Goal: Task Accomplishment & Management: Manage account settings

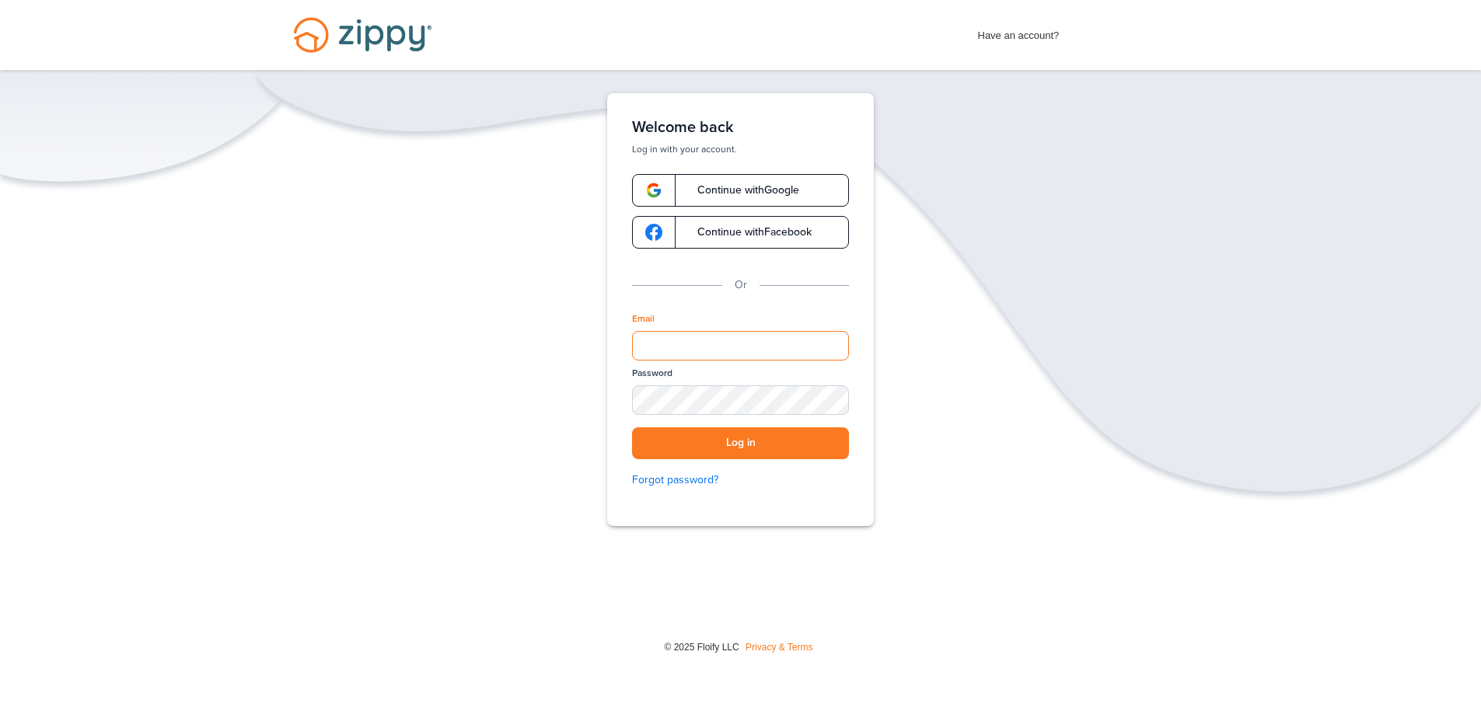
click at [695, 344] on input "Email" at bounding box center [740, 346] width 217 height 30
type input "**********"
click at [632, 428] on button "Log in" at bounding box center [740, 444] width 217 height 32
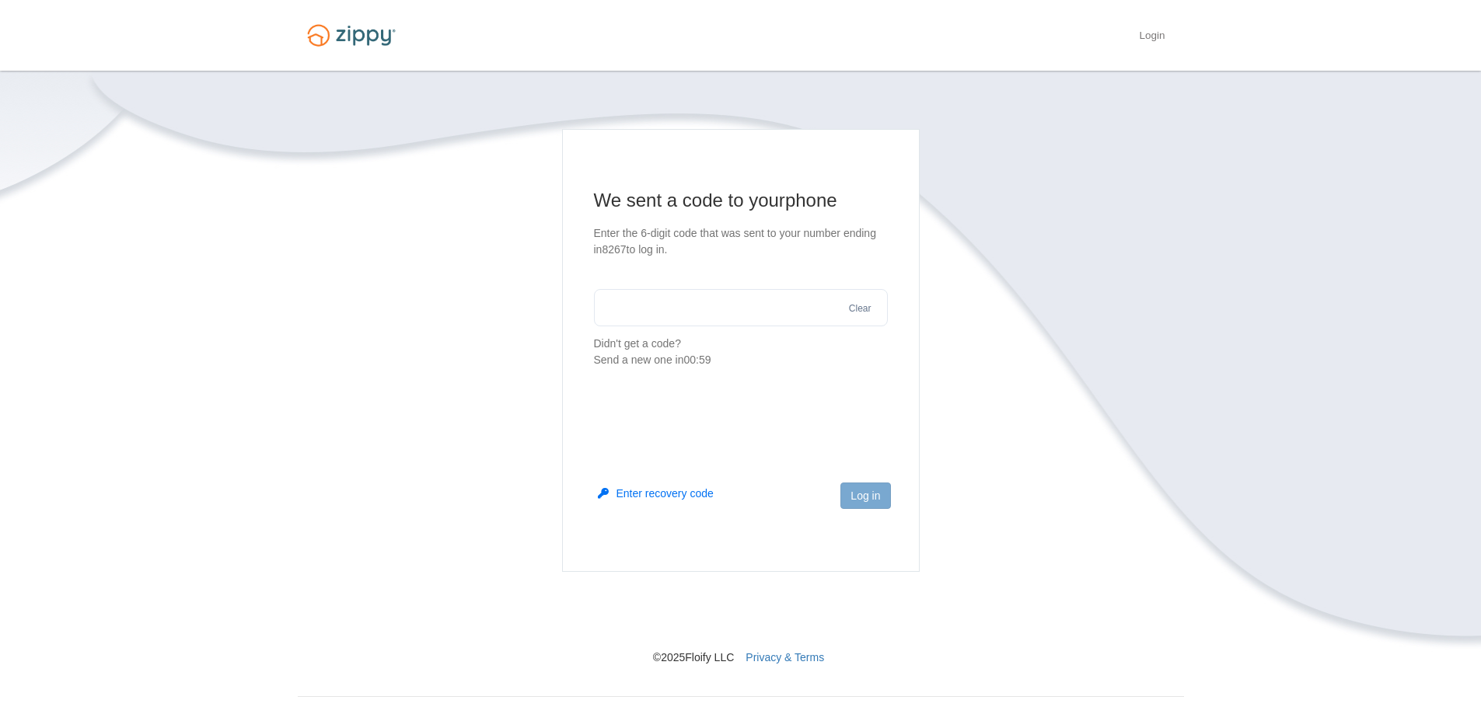
click at [767, 313] on input "text" at bounding box center [741, 307] width 294 height 37
click at [755, 341] on button "Send a new one" at bounding box center [723, 344] width 79 height 16
click at [743, 345] on button "Send a new one" at bounding box center [723, 344] width 79 height 16
click at [685, 498] on button "Enter recovery code" at bounding box center [656, 494] width 116 height 16
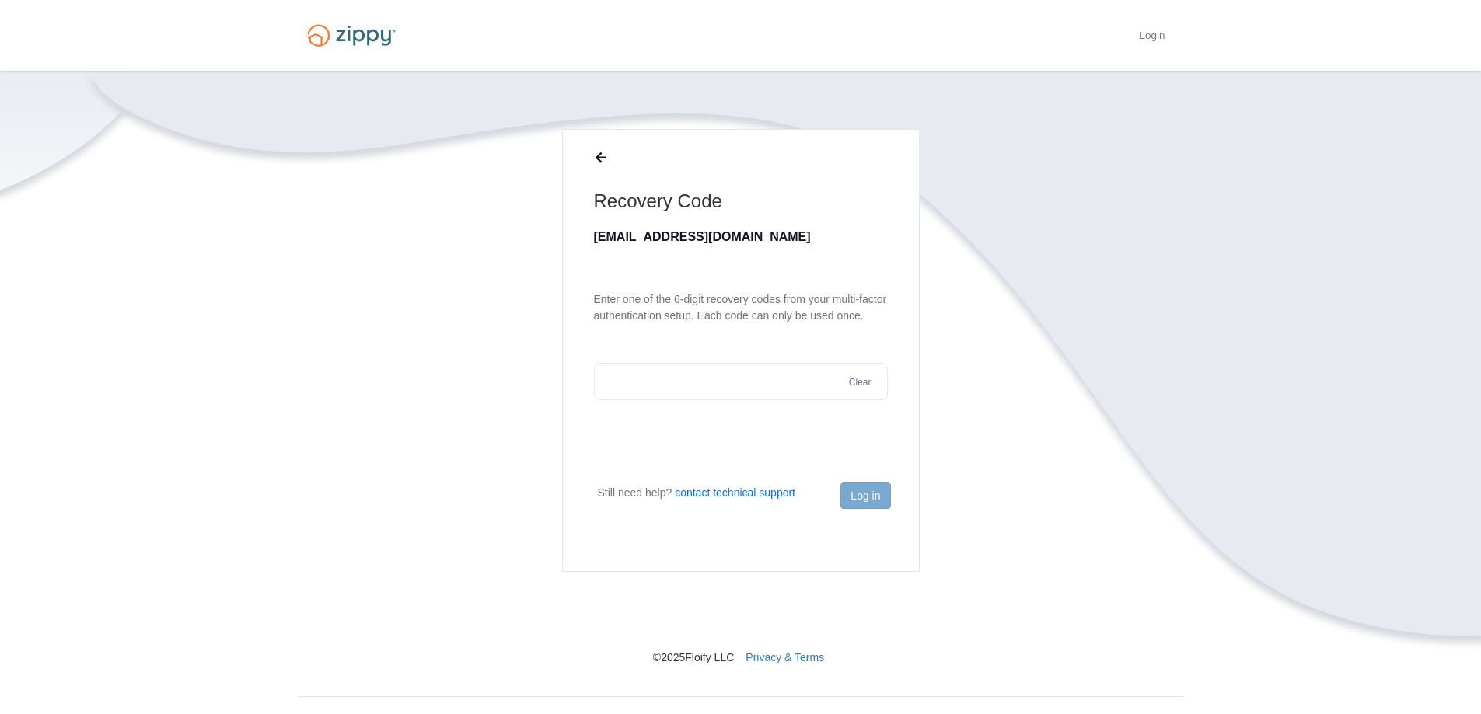
click at [694, 391] on input "text" at bounding box center [741, 381] width 294 height 37
click at [599, 152] on icon at bounding box center [600, 158] width 11 height 12
